Goal: Information Seeking & Learning: Learn about a topic

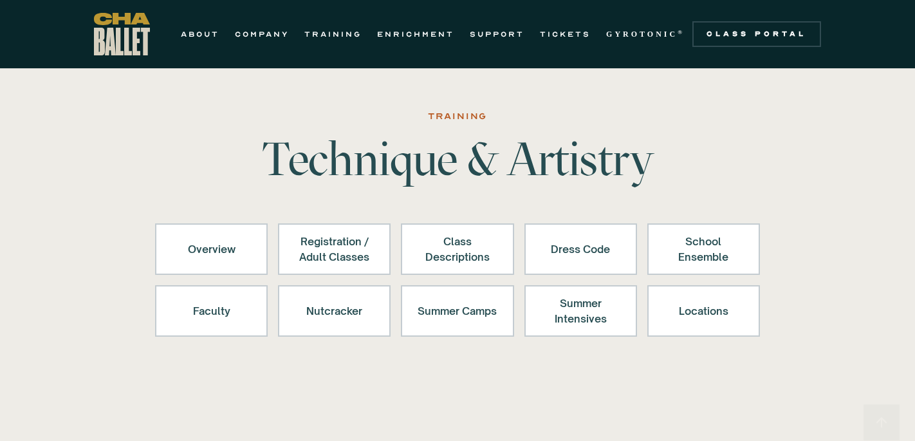
scroll to position [6640, 0]
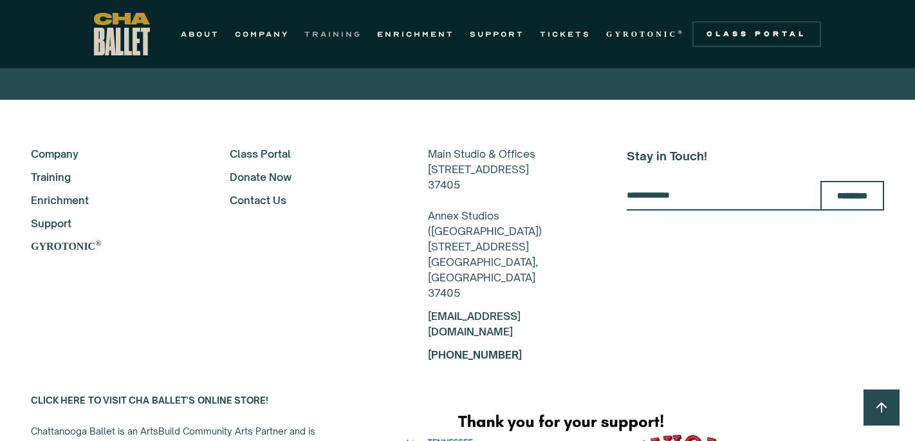
click at [322, 34] on link "TRAINING" at bounding box center [332, 33] width 57 height 15
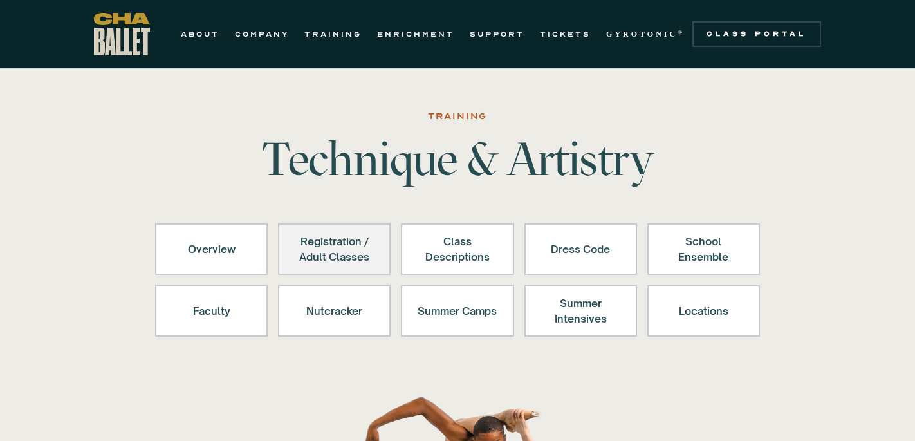
click at [330, 249] on div "Registration / Adult Classes" at bounding box center [334, 249] width 79 height 31
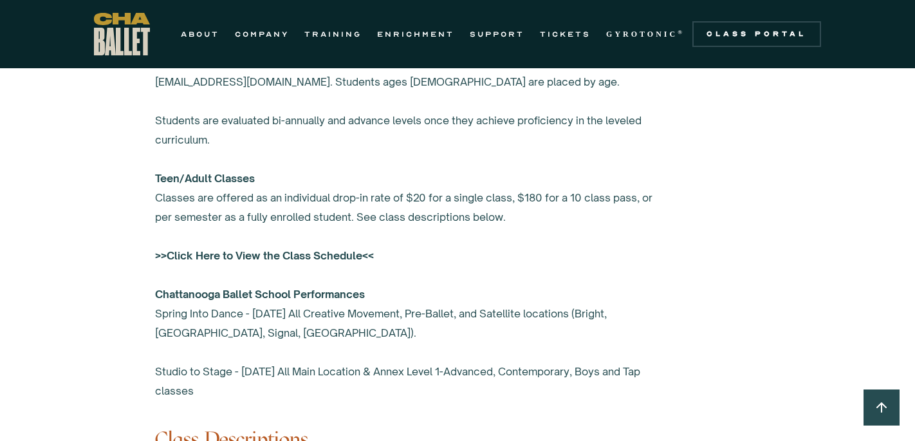
scroll to position [975, 0]
click at [331, 259] on strong ">>Click Here to View the Class Schedule<<" at bounding box center [264, 256] width 219 height 13
